Goal: Information Seeking & Learning: Learn about a topic

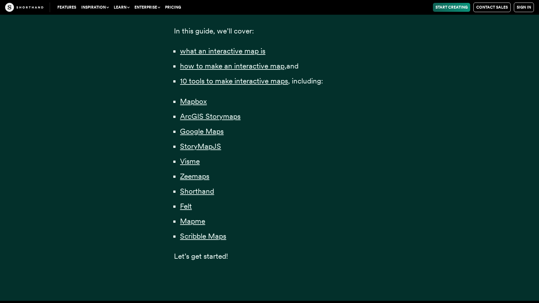
scroll to position [476, 0]
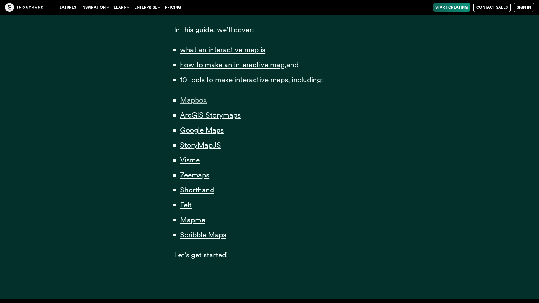
click at [193, 100] on span "Mapbox" at bounding box center [193, 99] width 27 height 9
click at [194, 117] on span "ArcGIS Storymaps" at bounding box center [210, 114] width 60 height 9
click at [196, 146] on span "StoryMapJS" at bounding box center [200, 144] width 41 height 9
click at [193, 162] on span "Visme" at bounding box center [190, 159] width 20 height 9
click at [194, 178] on span "Zeemaps" at bounding box center [194, 174] width 29 height 9
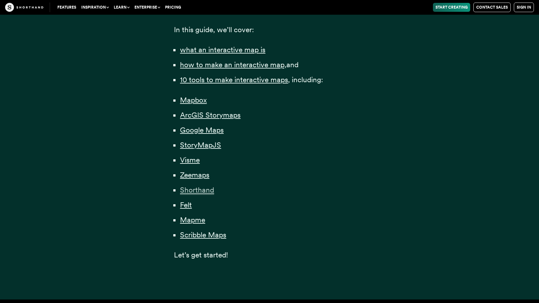
click at [194, 194] on span "Shorthand" at bounding box center [197, 189] width 34 height 9
click at [187, 207] on span "Felt" at bounding box center [186, 204] width 12 height 9
click at [190, 224] on span "Mapme" at bounding box center [192, 219] width 25 height 9
click at [194, 239] on span "Scribble Maps" at bounding box center [203, 234] width 46 height 9
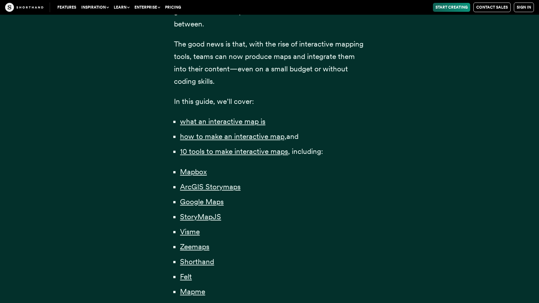
scroll to position [407, 0]
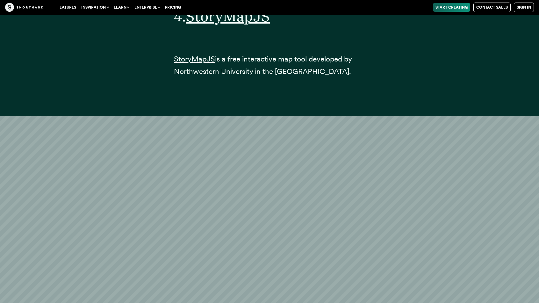
scroll to position [7537, 0]
click at [193, 63] on span "StoryMapJS" at bounding box center [194, 59] width 41 height 9
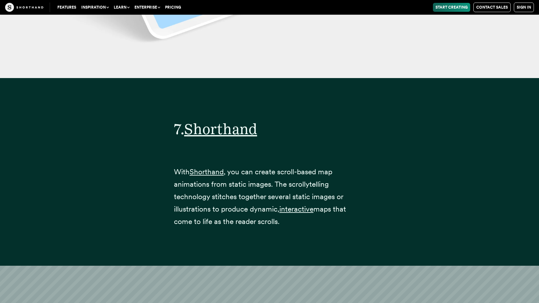
scroll to position [12037, 0]
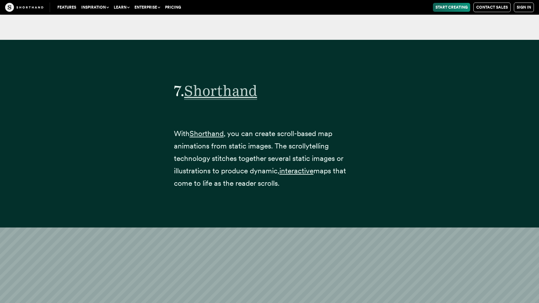
click at [235, 95] on span "Shorthand" at bounding box center [220, 91] width 73 height 18
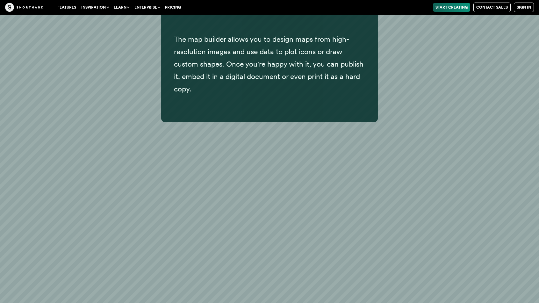
scroll to position [16618, 0]
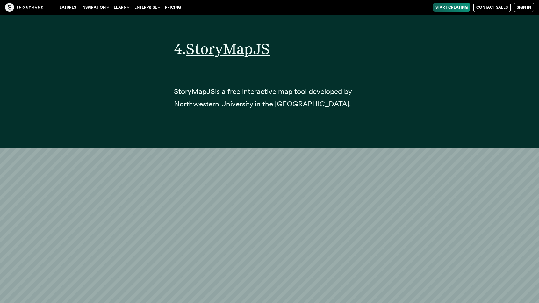
scroll to position [7505, 0]
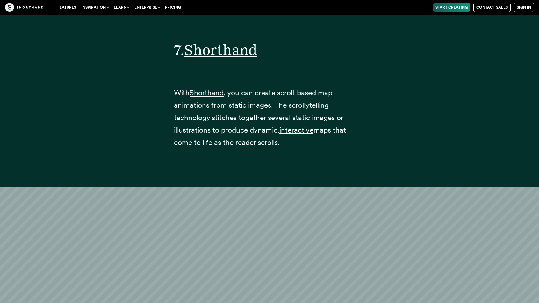
scroll to position [12078, 0]
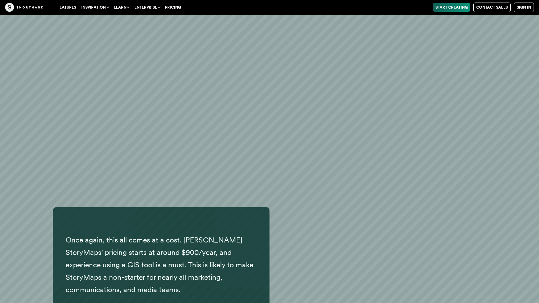
scroll to position [4762, 0]
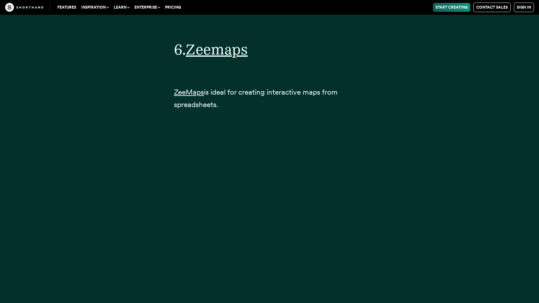
scroll to position [10676, 0]
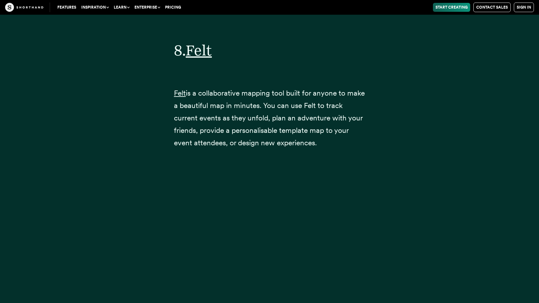
scroll to position [13237, 0]
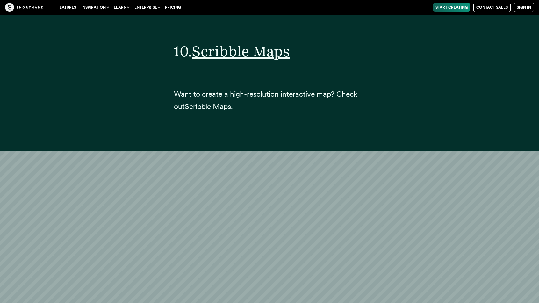
scroll to position [16169, 0]
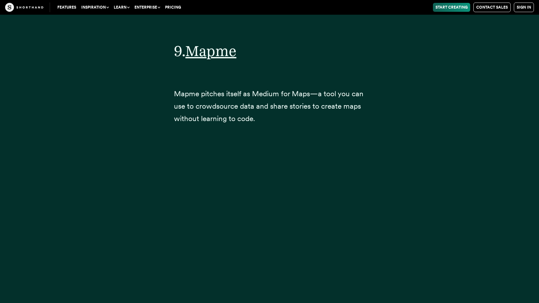
scroll to position [14766, 0]
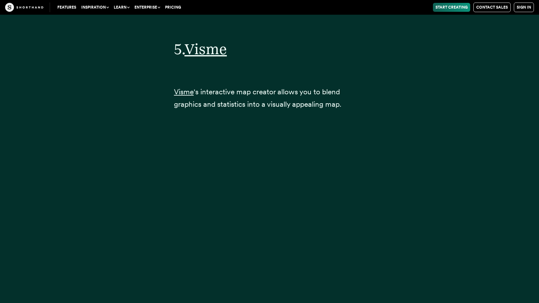
scroll to position [9211, 0]
